Goal: Task Accomplishment & Management: Manage account settings

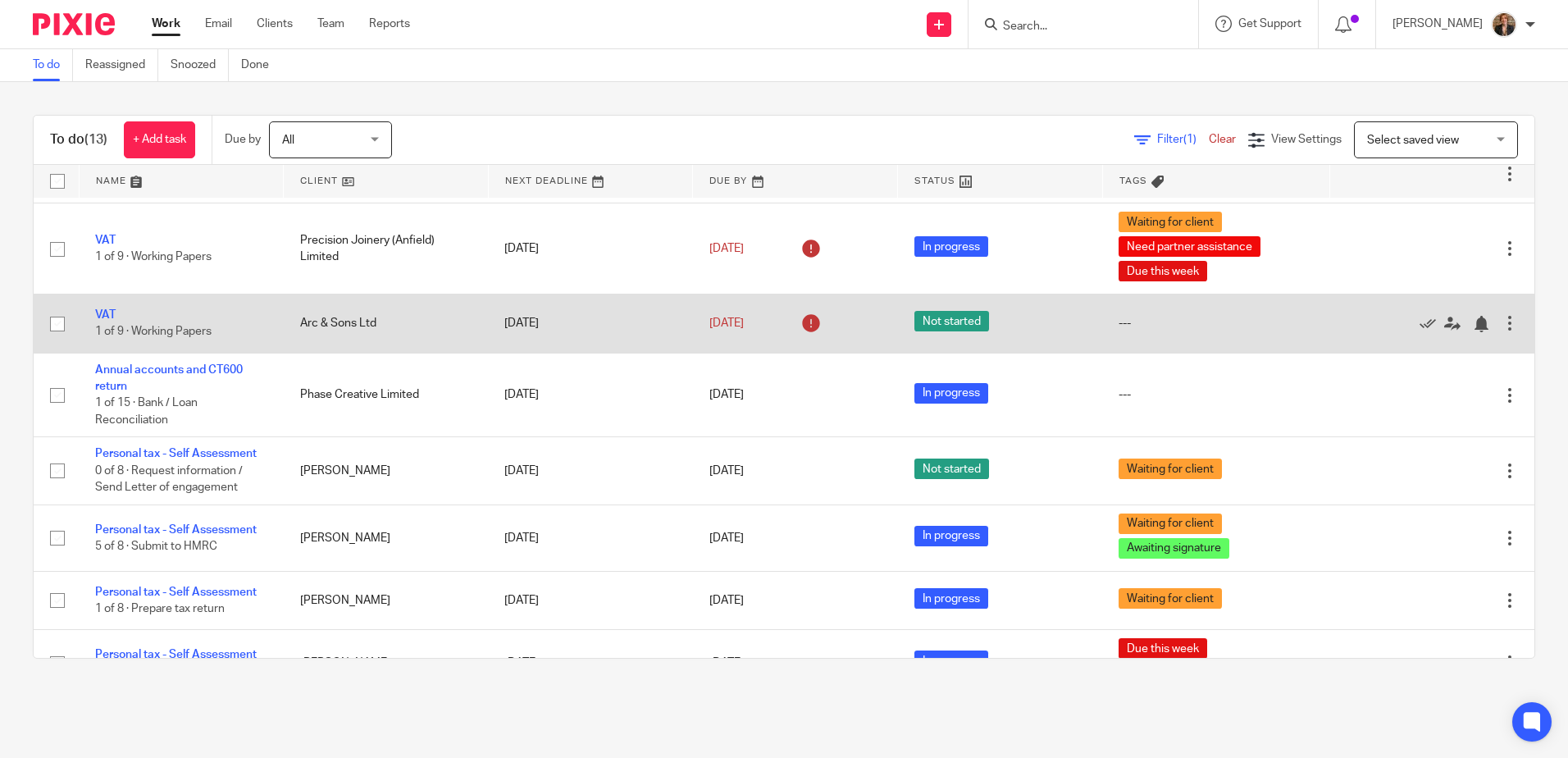
scroll to position [466, 0]
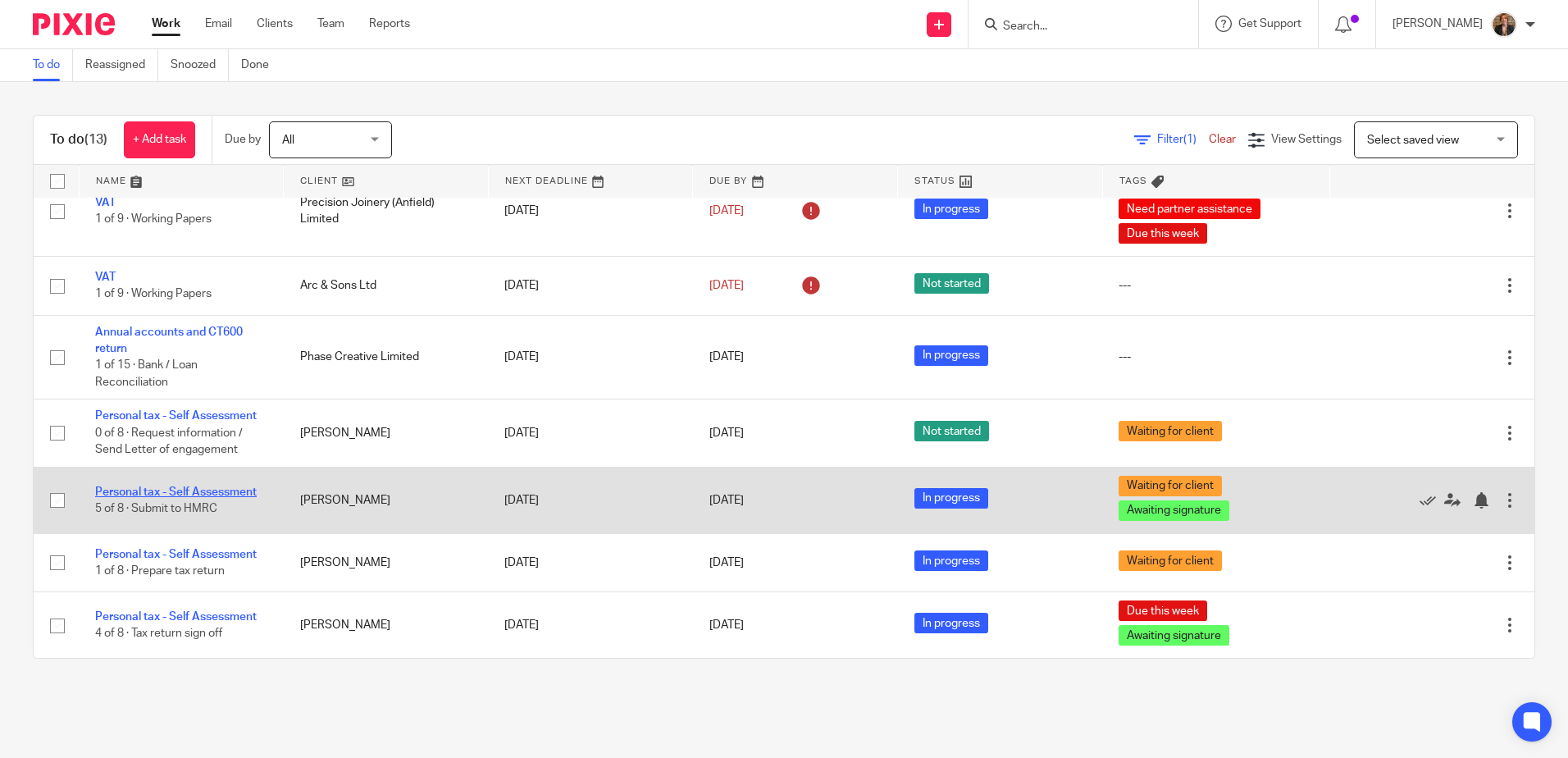
click at [191, 488] on link "Personal tax - Self Assessment" at bounding box center [176, 492] width 162 height 11
